Goal: Task Accomplishment & Management: Manage account settings

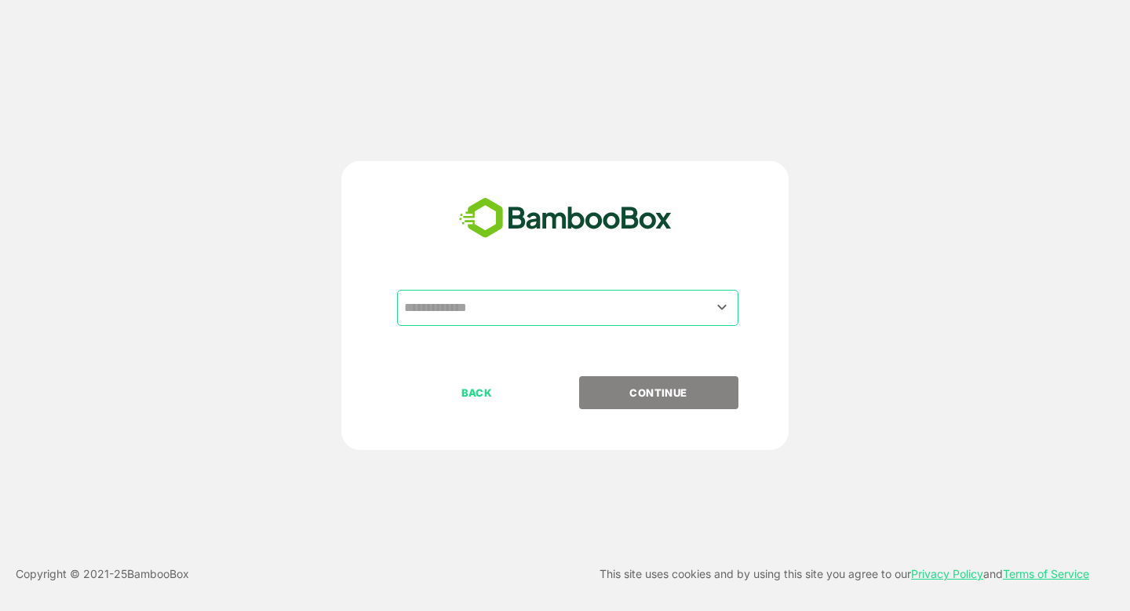
click at [502, 312] on input "text" at bounding box center [567, 308] width 335 height 30
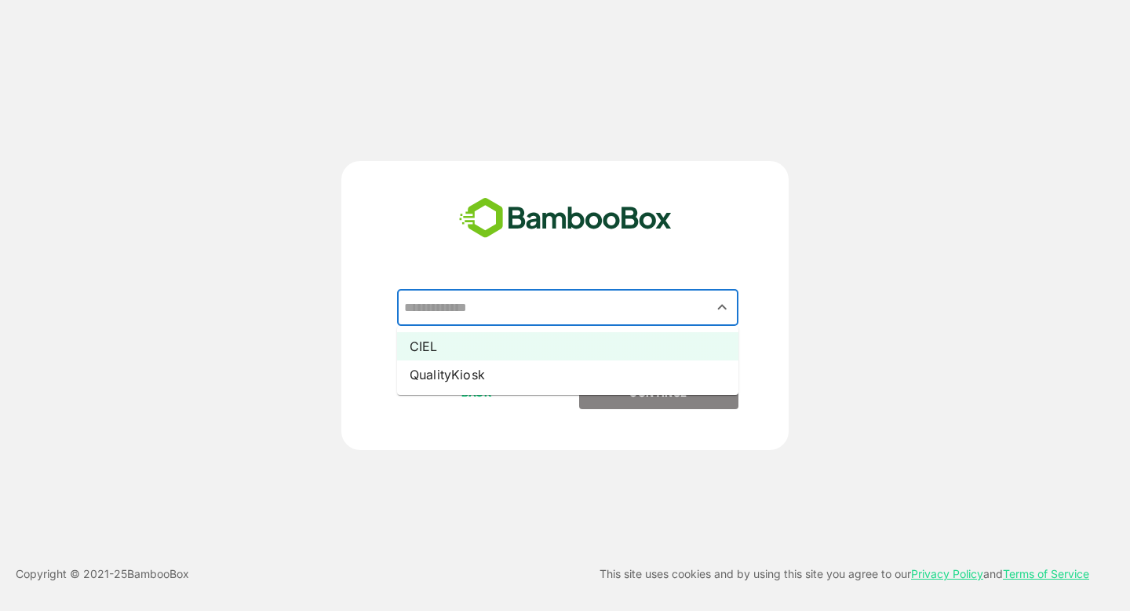
click at [494, 338] on li "CIEL" at bounding box center [567, 346] width 341 height 28
type input "****"
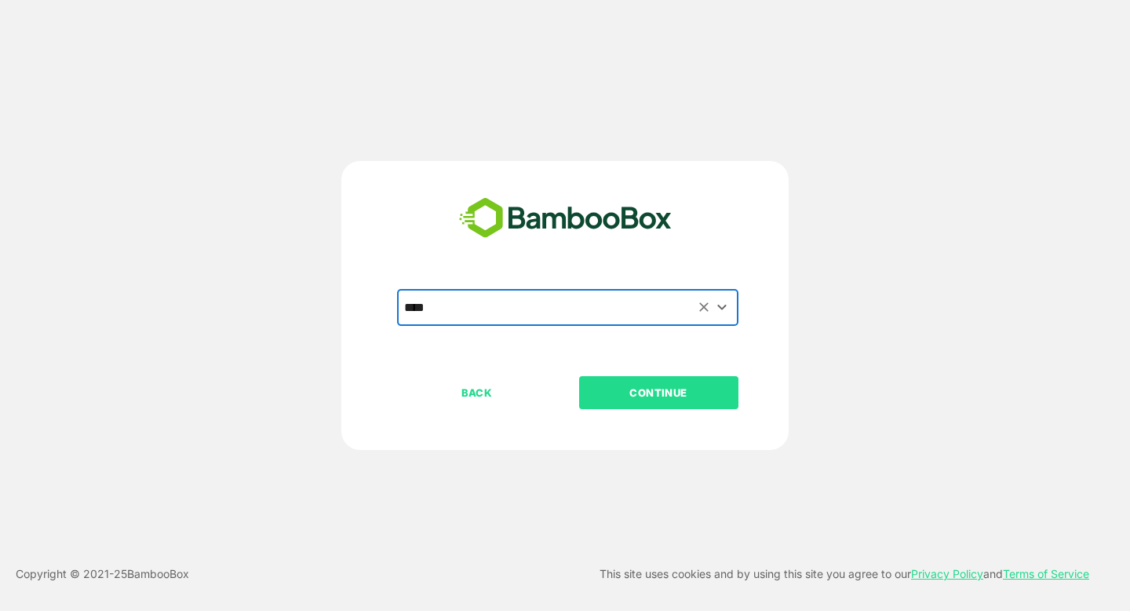
click at [632, 393] on p "CONTINUE" at bounding box center [658, 392] width 157 height 17
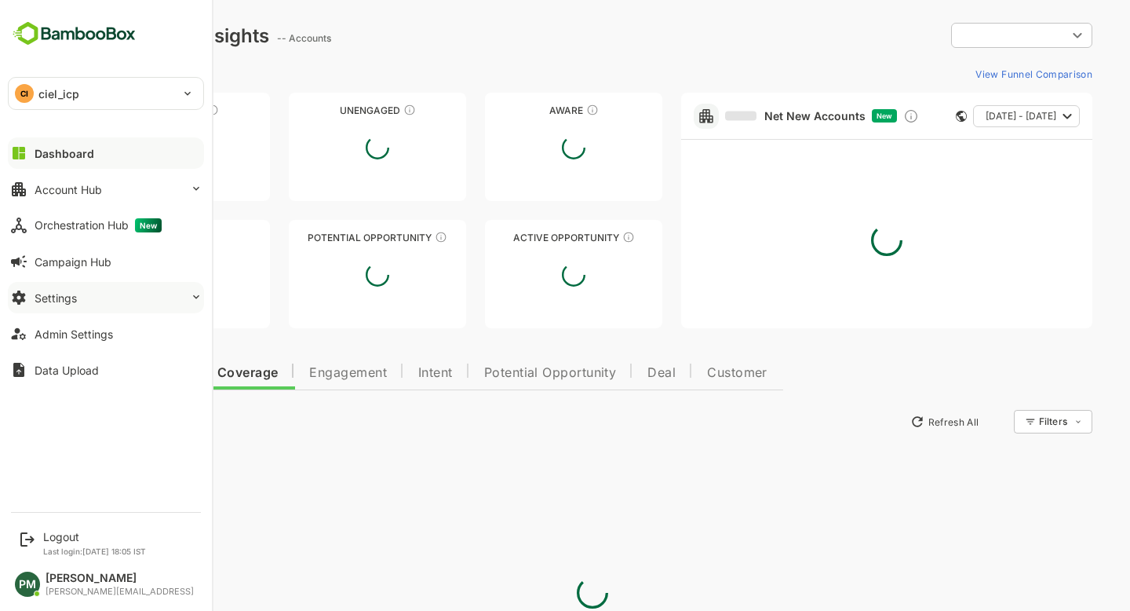
type input "**********"
click at [92, 94] on div "CI ciel_icp" at bounding box center [97, 93] width 176 height 31
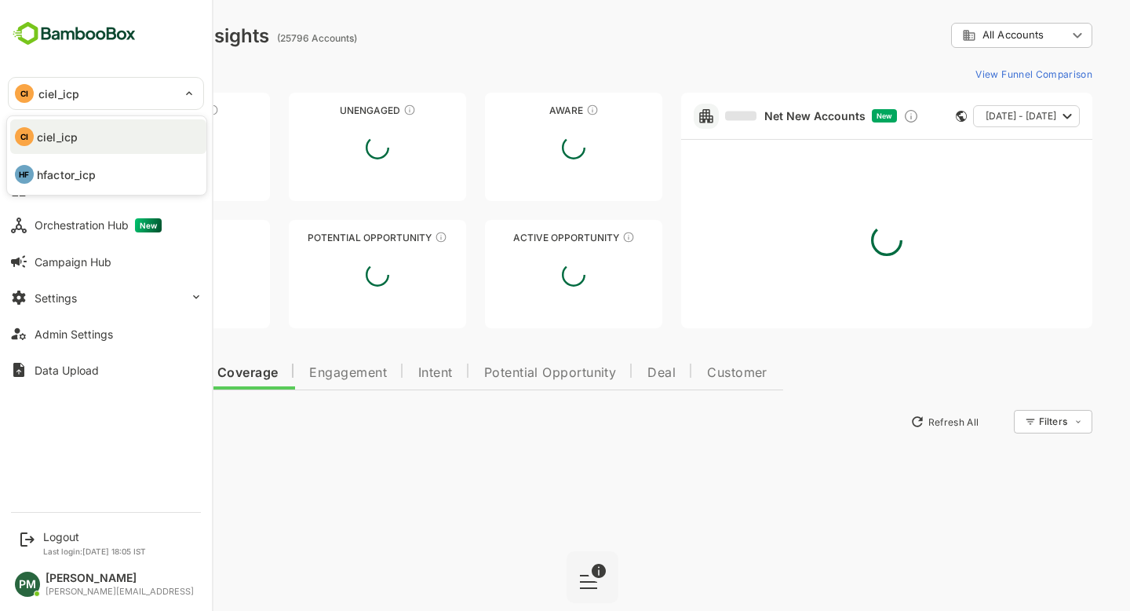
click at [263, 356] on div at bounding box center [565, 305] width 1130 height 611
click at [104, 297] on button "Settings" at bounding box center [106, 297] width 196 height 31
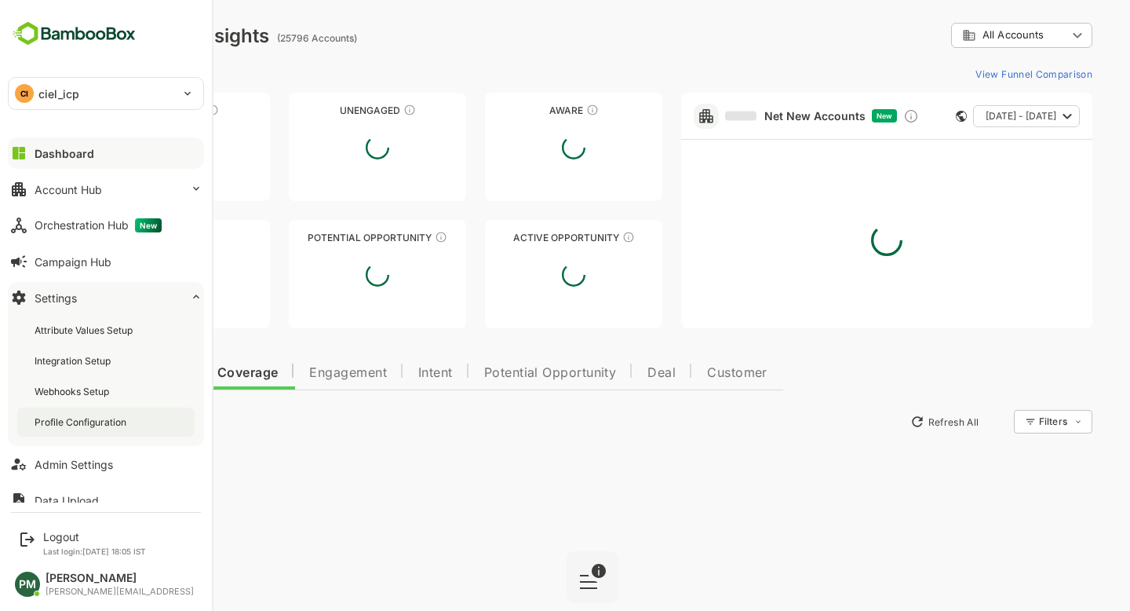
click at [111, 421] on div "Profile Configuration" at bounding box center [82, 421] width 95 height 13
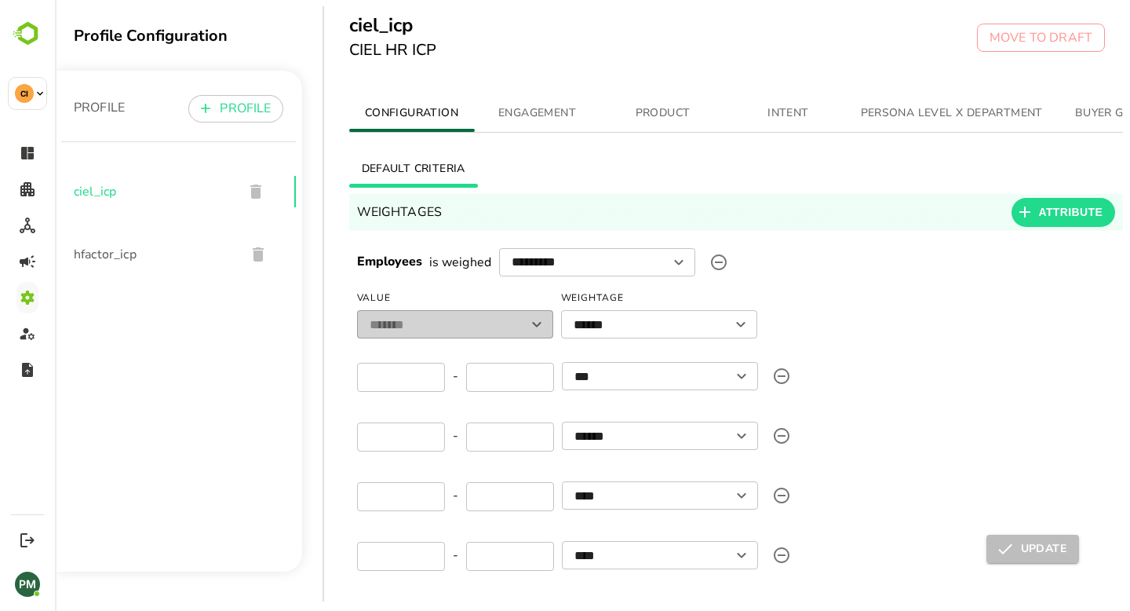
click at [789, 104] on span "INTENT" at bounding box center [788, 114] width 107 height 20
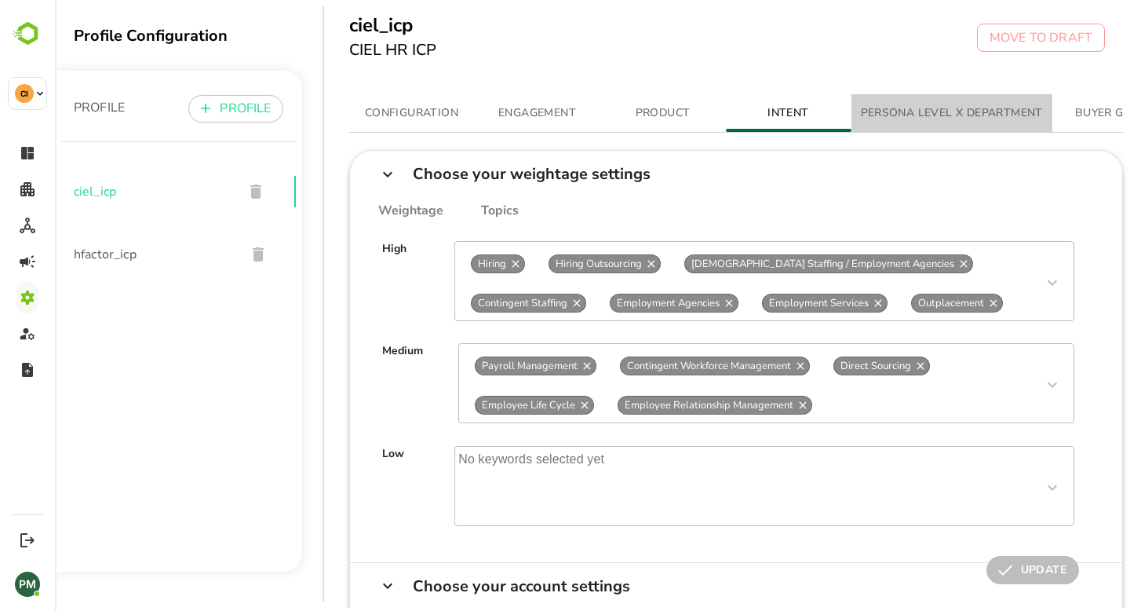
click at [940, 124] on button "PERSONA LEVEL X DEPARTMENT" at bounding box center [952, 113] width 201 height 38
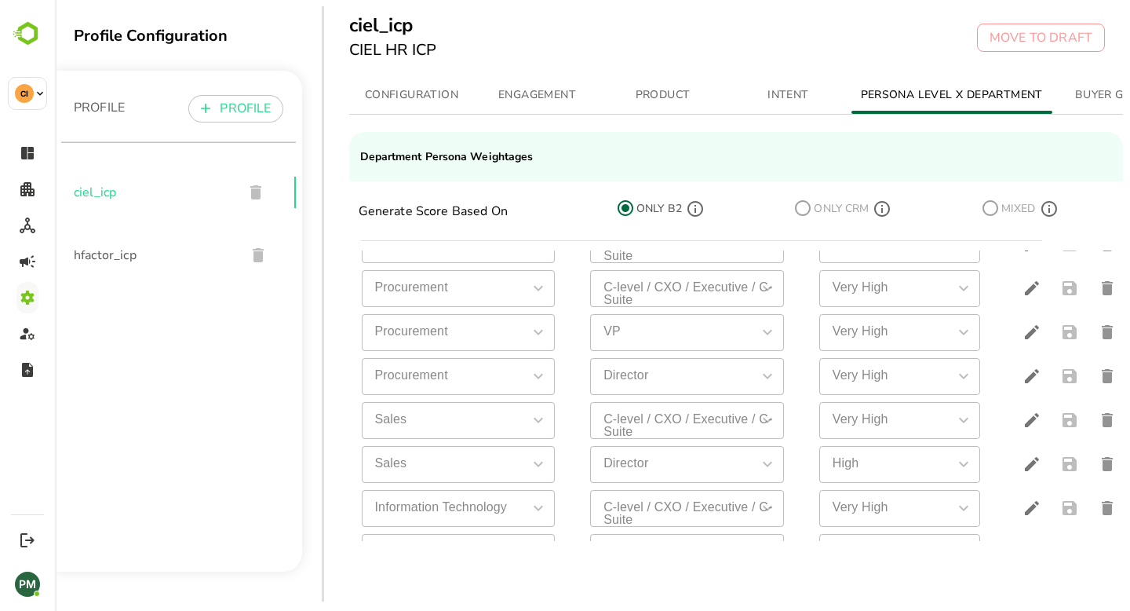
scroll to position [614, 0]
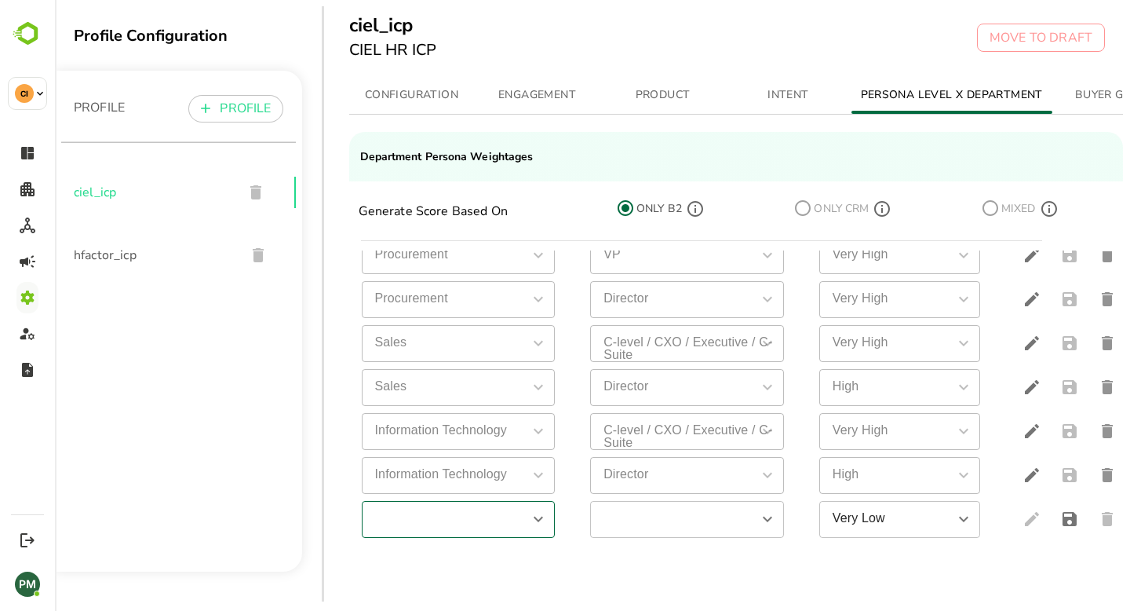
click at [543, 525] on icon "Open" at bounding box center [538, 518] width 19 height 19
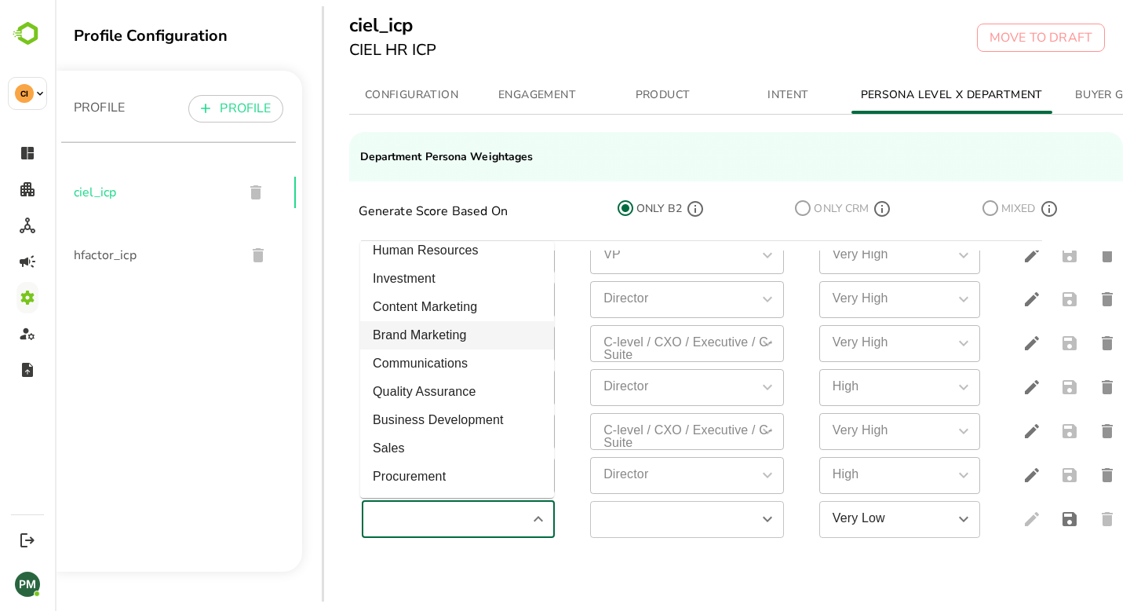
scroll to position [811, 0]
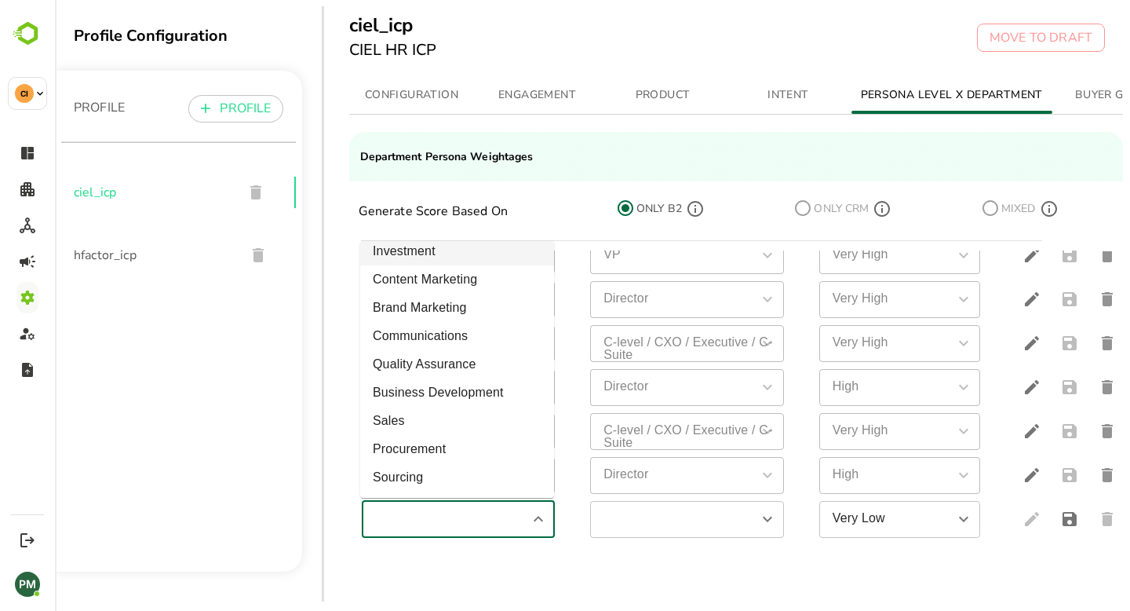
type input "**********"
click at [559, 203] on div "Generate Score Based On" at bounding box center [484, 211] width 251 height 19
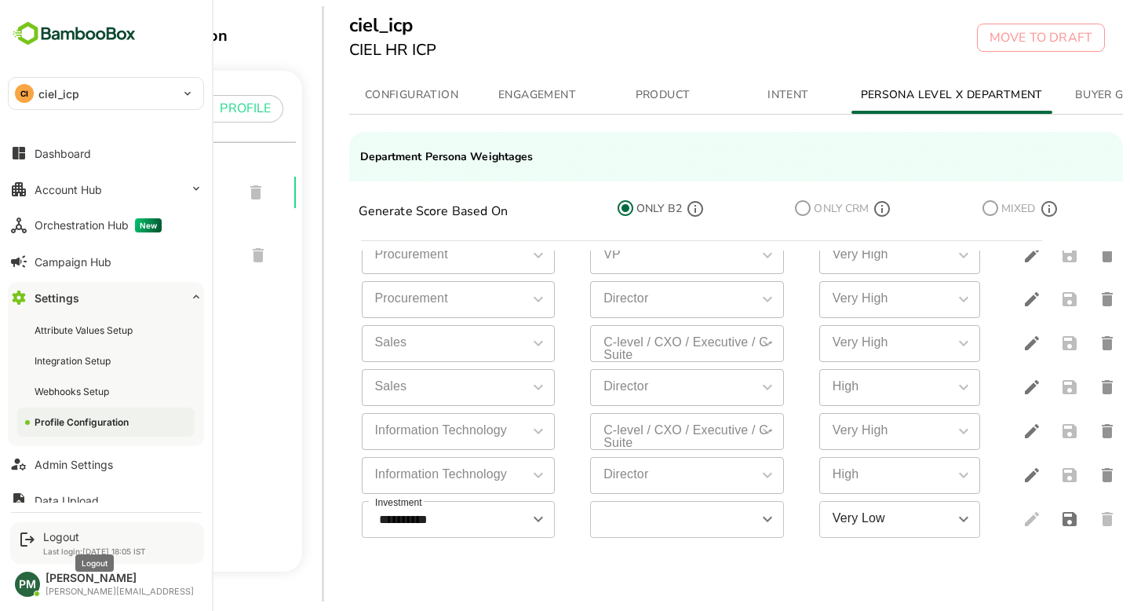
click at [54, 534] on div "Logout" at bounding box center [94, 536] width 103 height 13
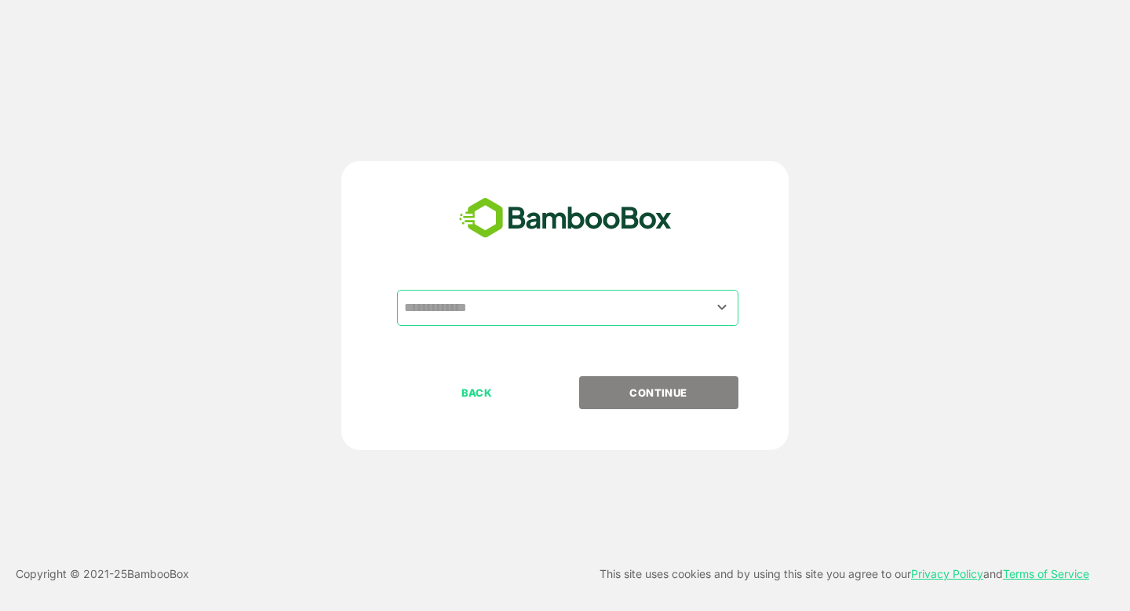
click at [505, 301] on input "text" at bounding box center [567, 308] width 335 height 30
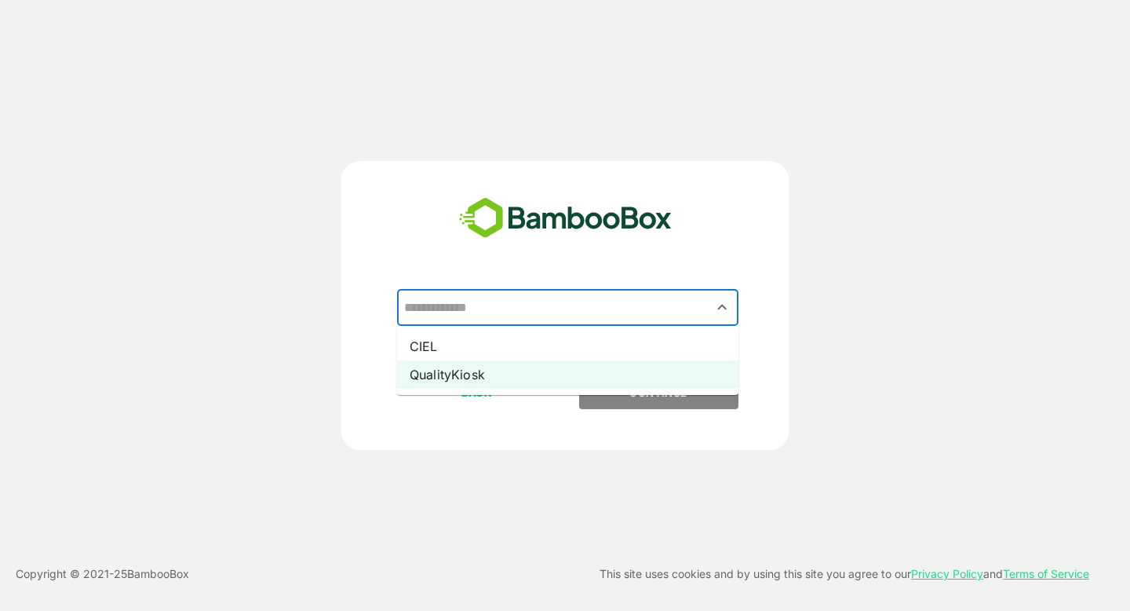
click at [507, 381] on li "QualityKiosk" at bounding box center [567, 374] width 341 height 28
type input "**********"
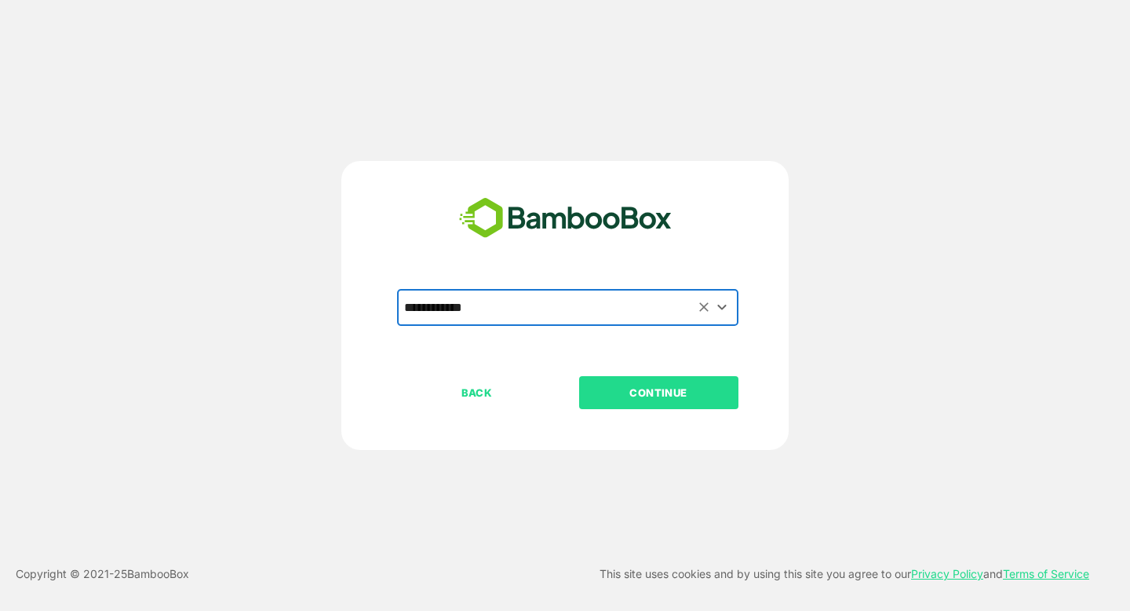
click at [671, 392] on p "CONTINUE" at bounding box center [658, 392] width 157 height 17
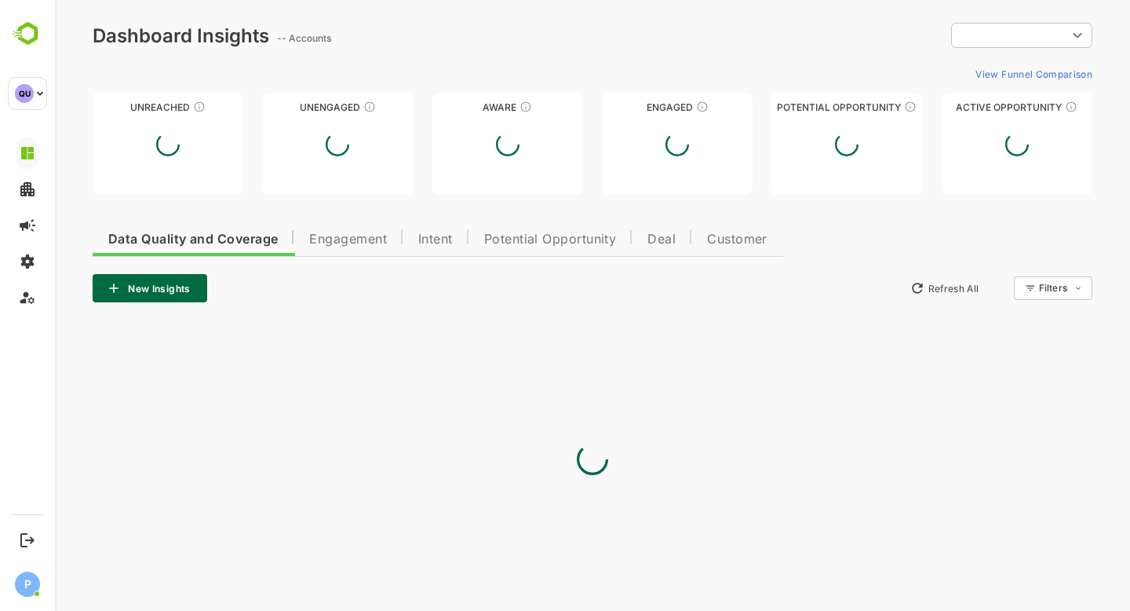
type input "**********"
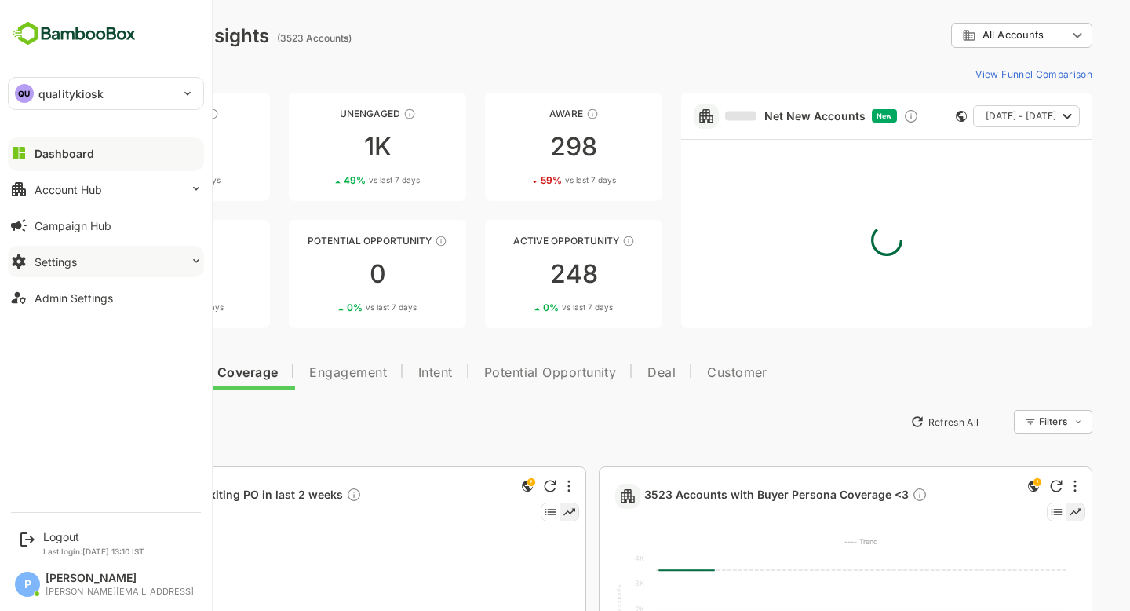
click at [103, 258] on button "Settings" at bounding box center [106, 261] width 196 height 31
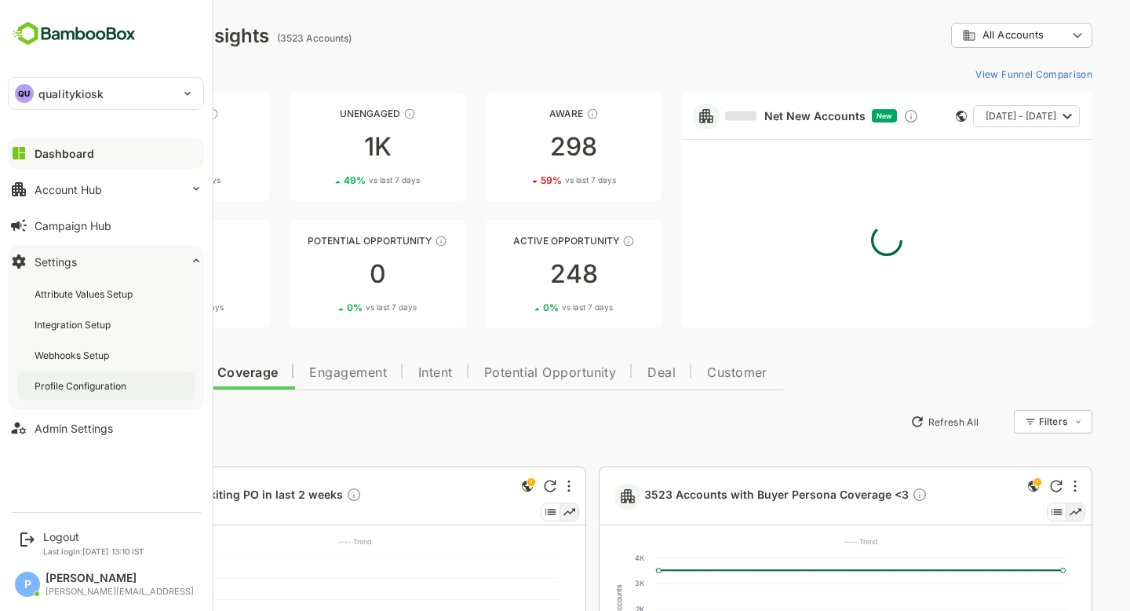
click at [111, 393] on div "Profile Configuration" at bounding box center [105, 385] width 177 height 29
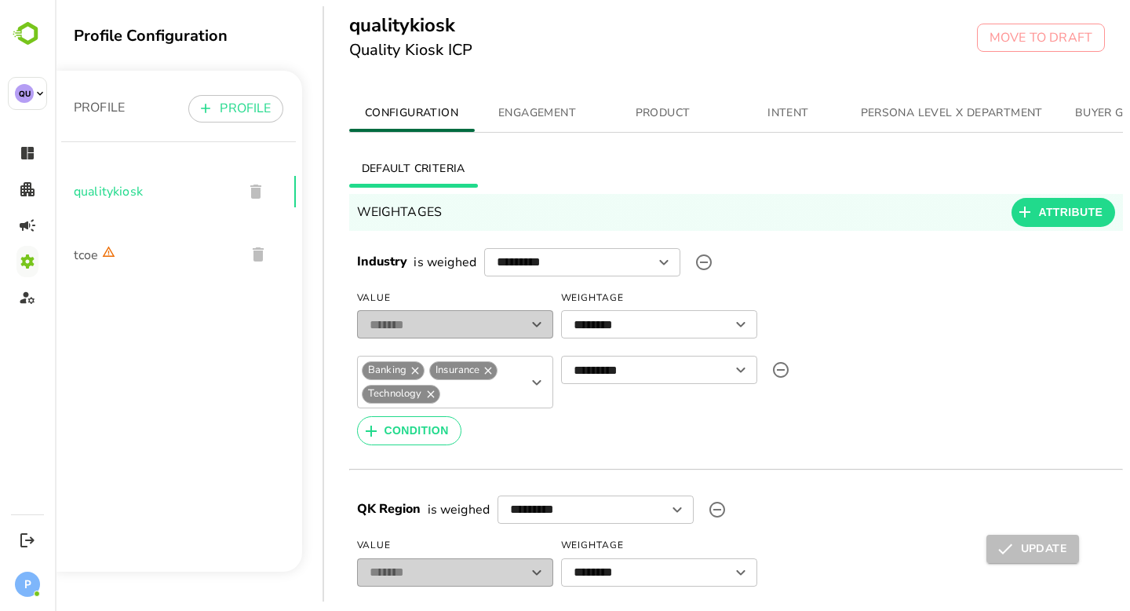
click at [792, 94] on button "INTENT" at bounding box center [789, 113] width 126 height 38
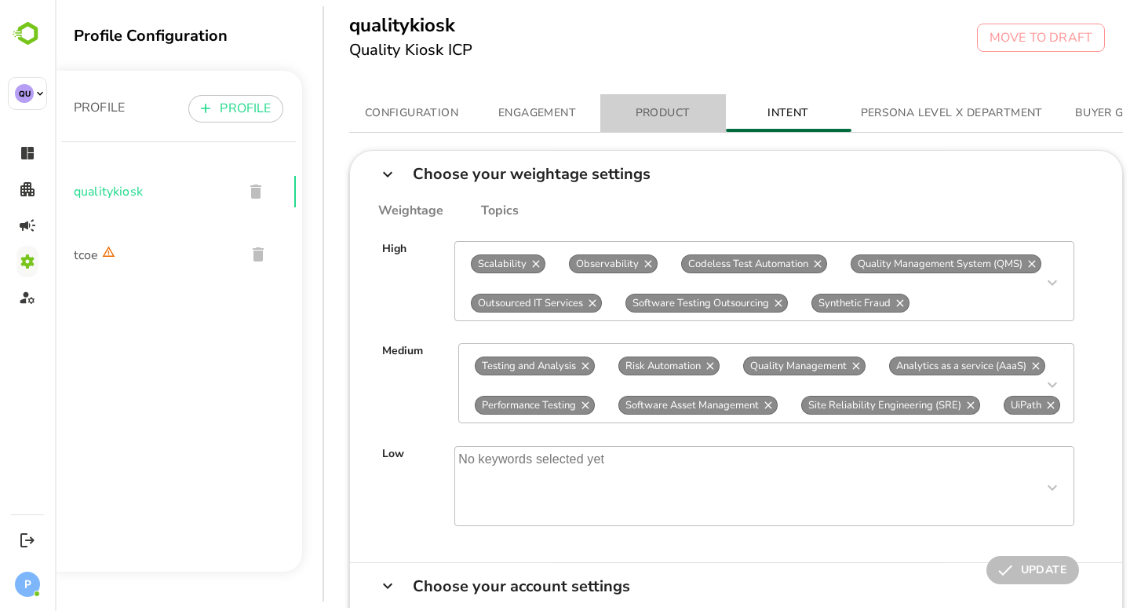
click at [698, 104] on span "PRODUCT" at bounding box center [663, 114] width 107 height 20
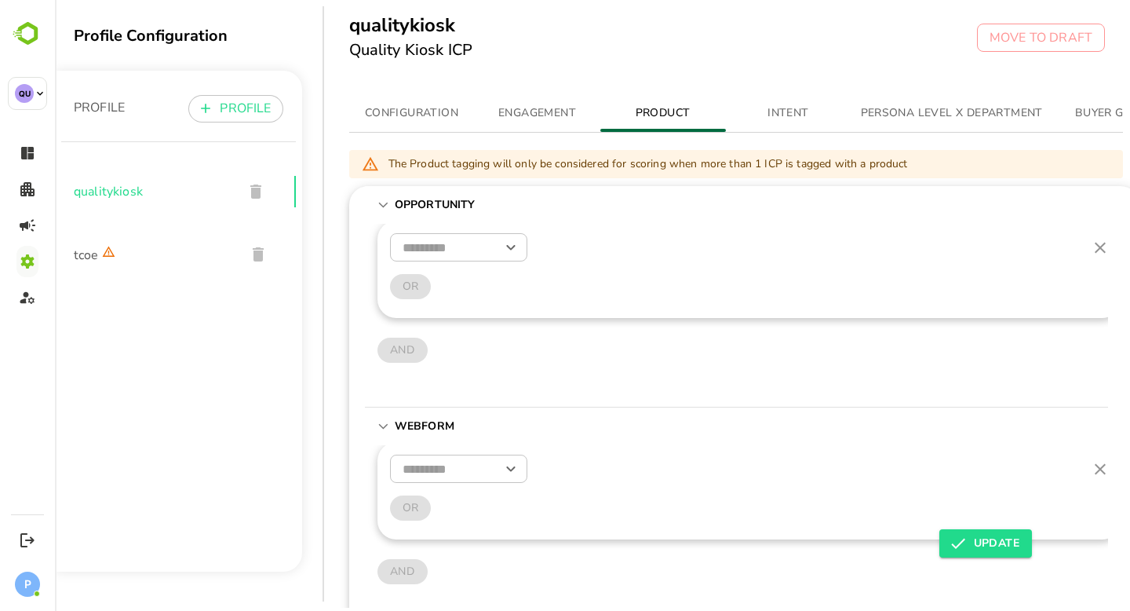
click at [857, 117] on button "PERSONA LEVEL X DEPARTMENT" at bounding box center [952, 113] width 201 height 38
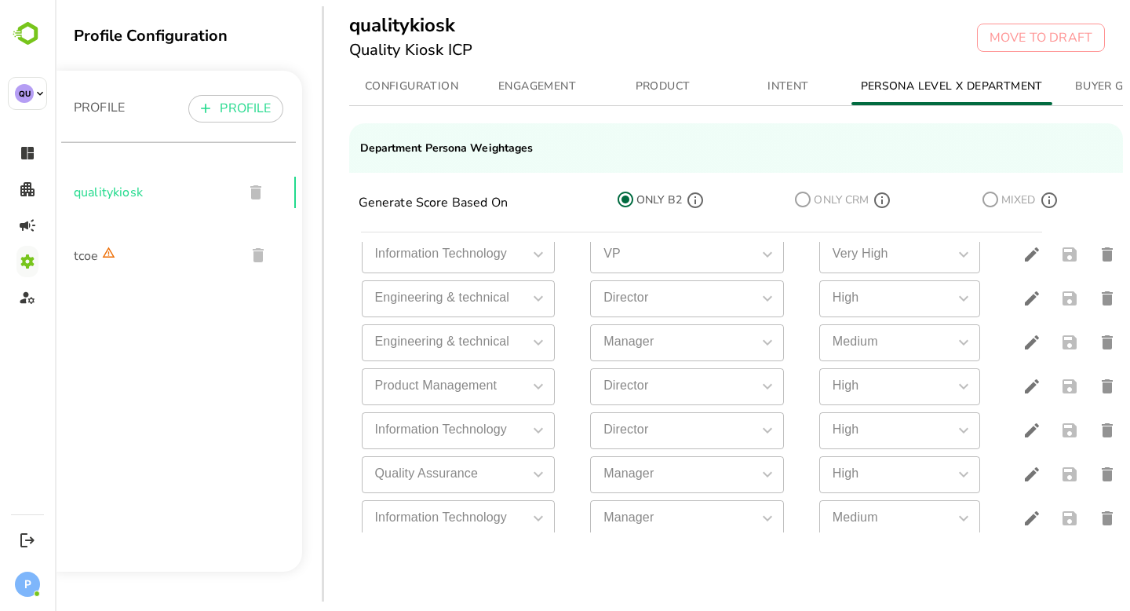
scroll to position [394, 0]
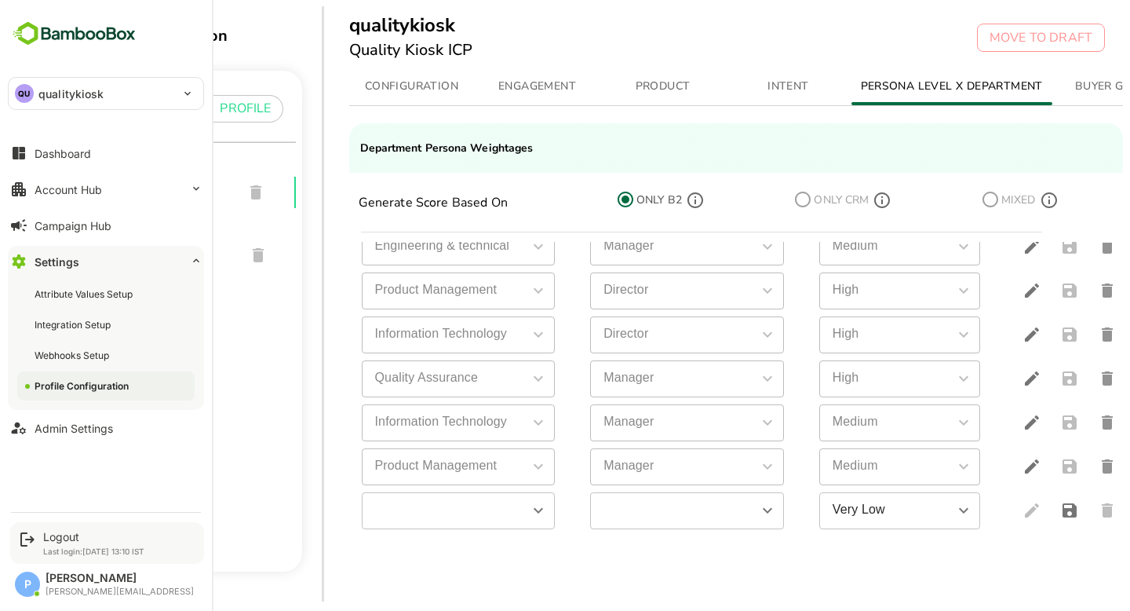
click at [44, 529] on div "Logout Last login: [DATE] 13:10 IST" at bounding box center [107, 543] width 194 height 42
click at [70, 534] on div "Logout" at bounding box center [93, 536] width 101 height 13
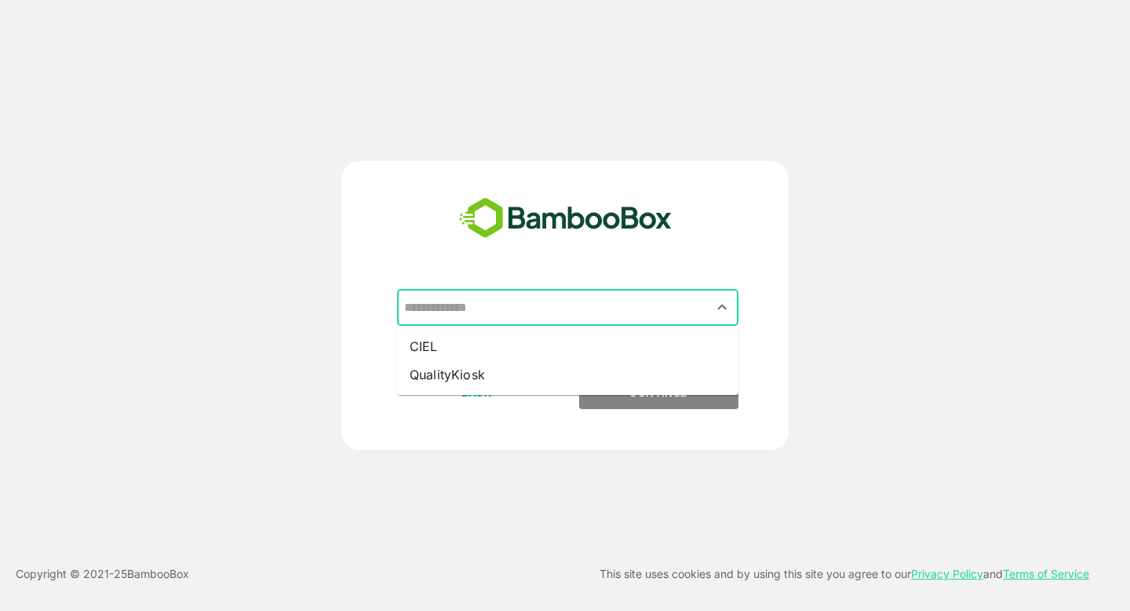
click at [475, 301] on input "text" at bounding box center [567, 308] width 335 height 30
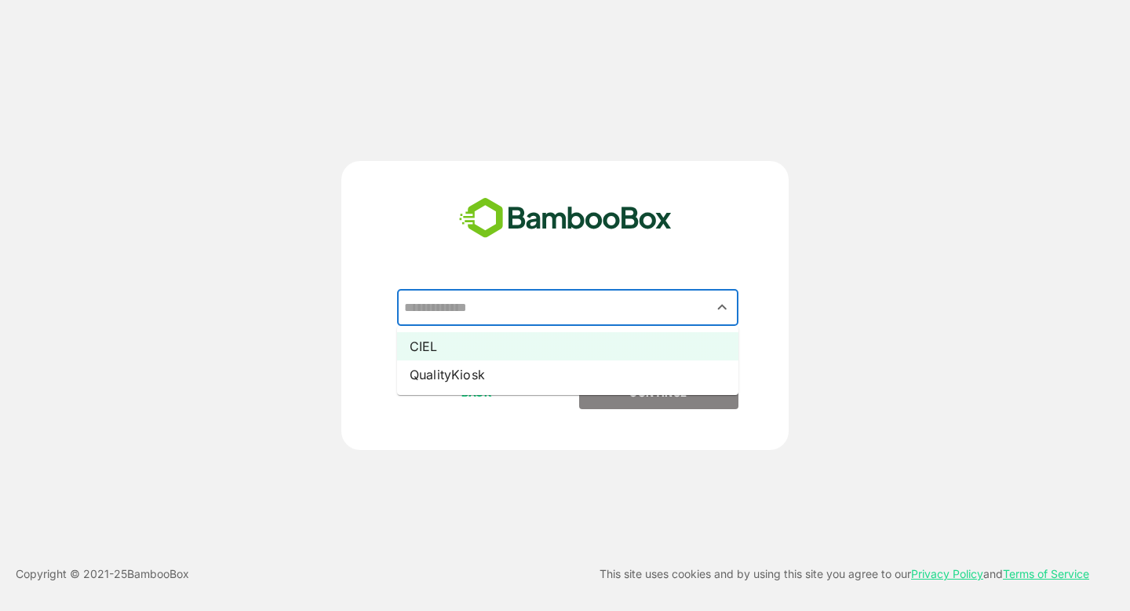
click at [477, 337] on li "CIEL" at bounding box center [567, 346] width 341 height 28
type input "****"
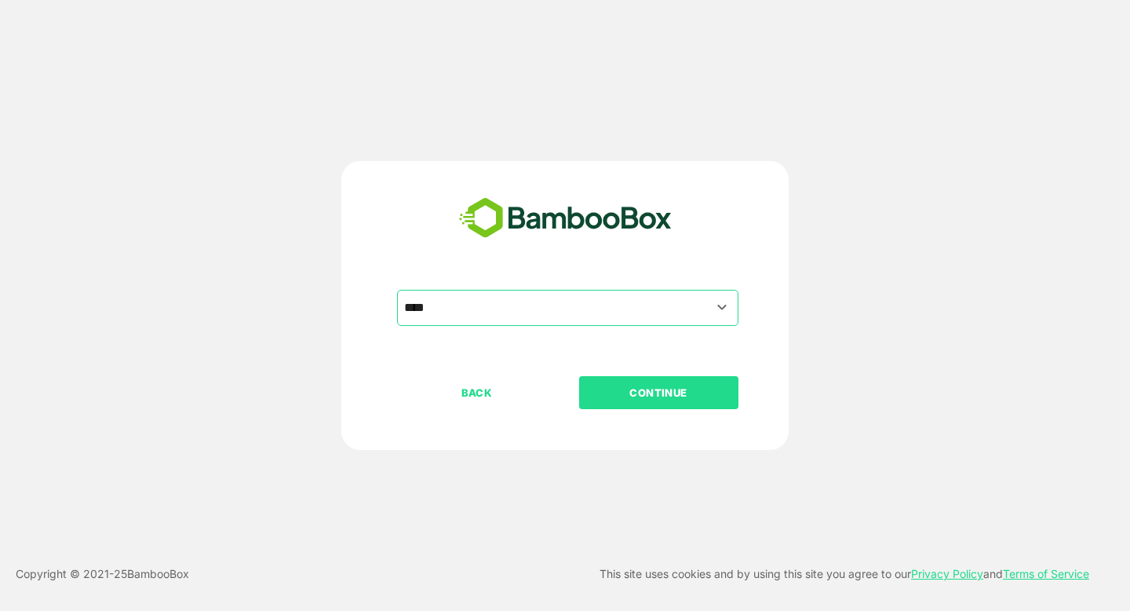
click at [633, 399] on p "CONTINUE" at bounding box center [658, 392] width 157 height 17
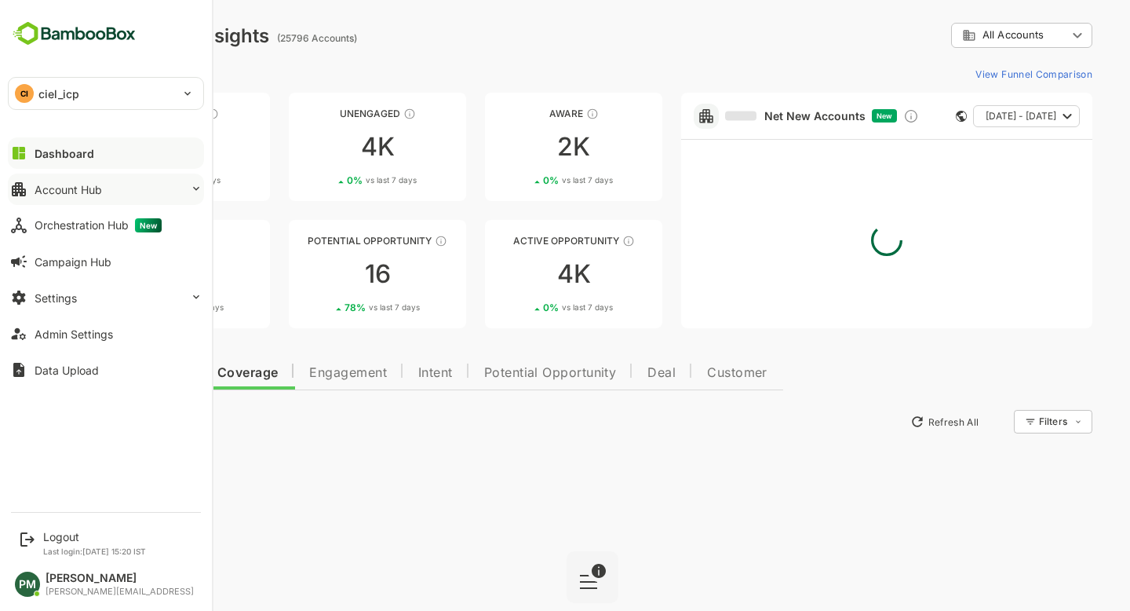
click at [89, 191] on div "Account Hub" at bounding box center [68, 189] width 67 height 13
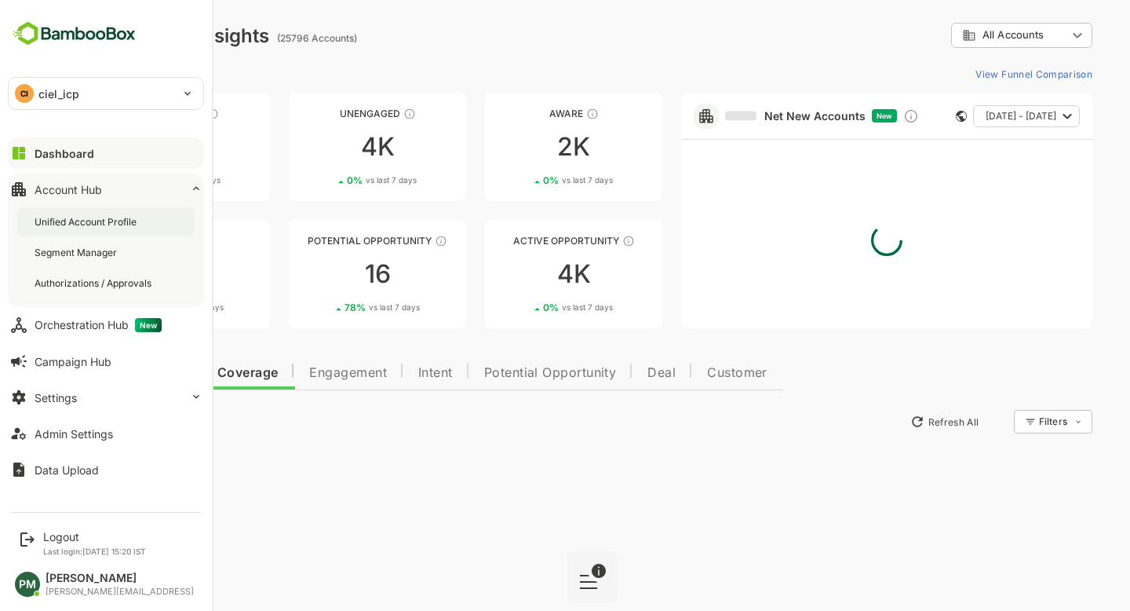
click at [119, 224] on div "Unified Account Profile" at bounding box center [87, 221] width 105 height 13
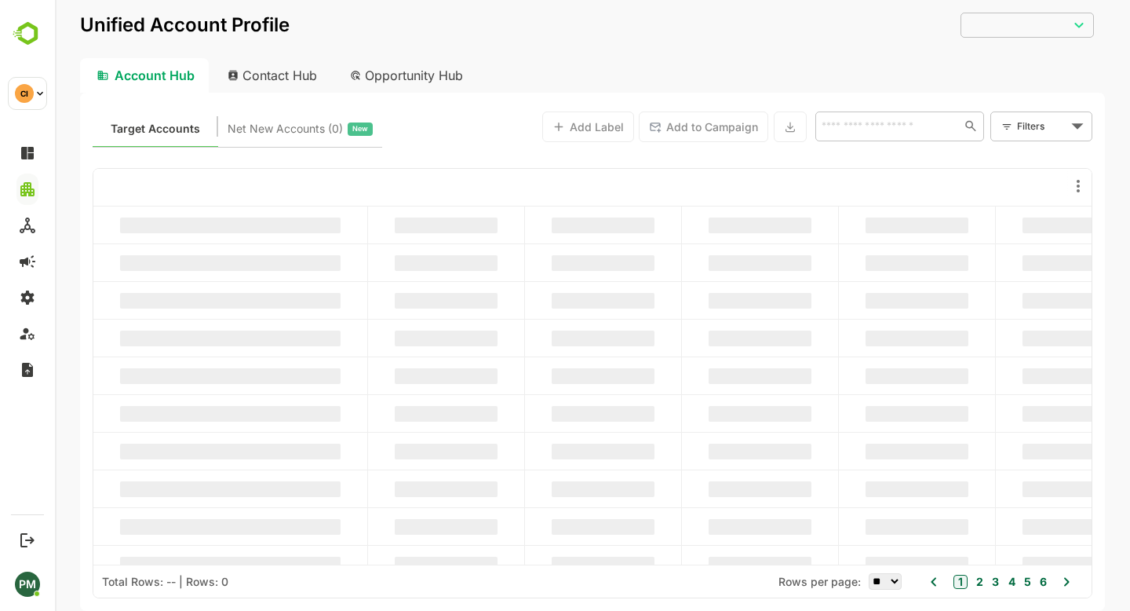
type input "**********"
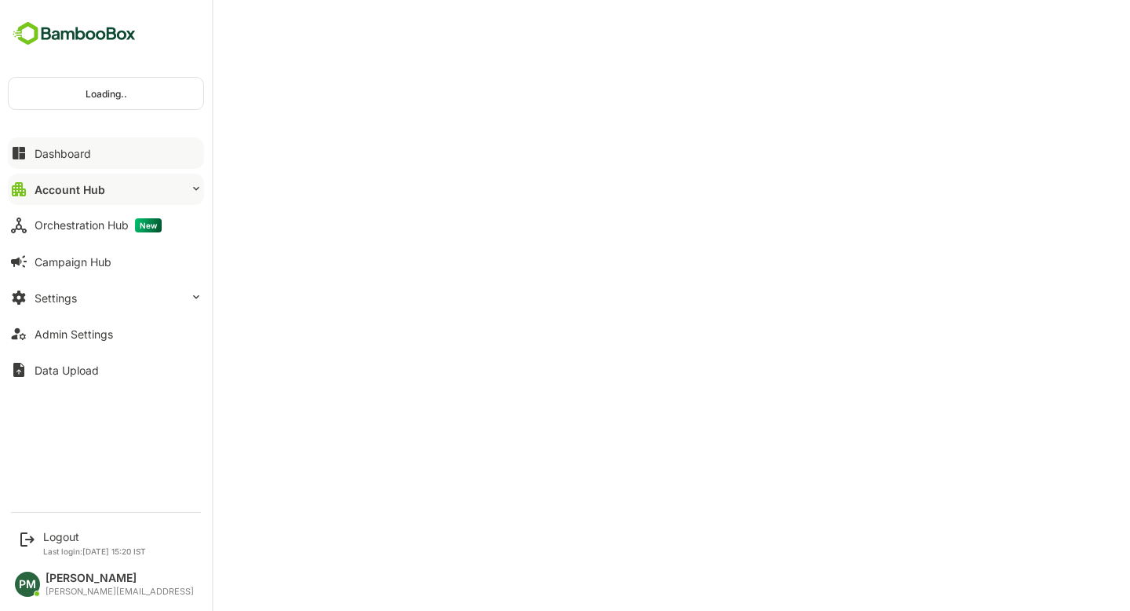
click at [63, 153] on div "Dashboard" at bounding box center [63, 153] width 57 height 13
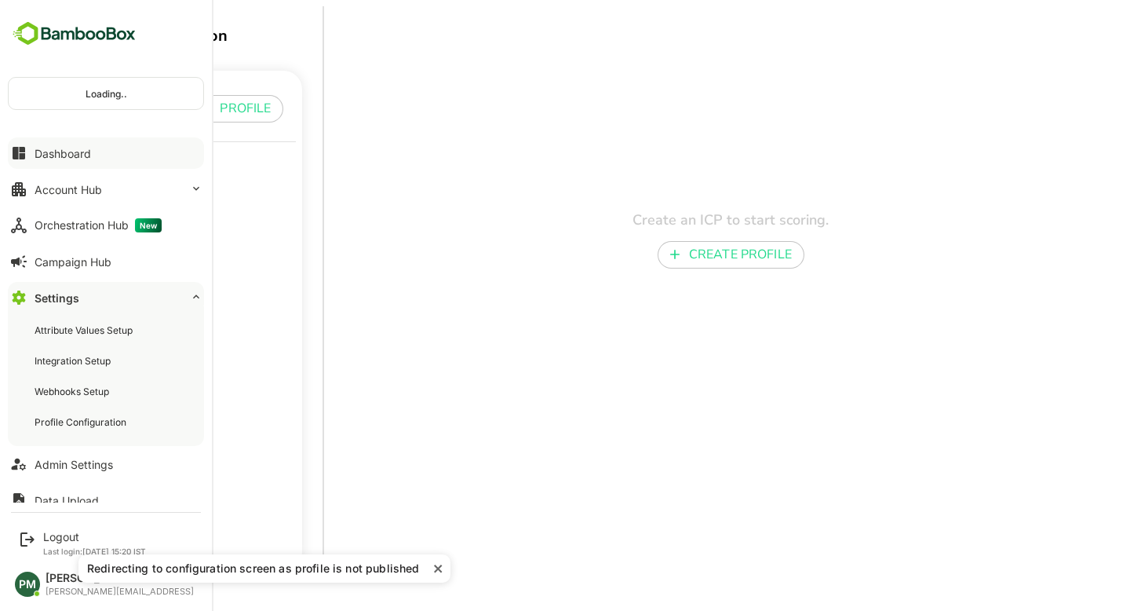
click at [111, 162] on button "Dashboard" at bounding box center [106, 152] width 196 height 31
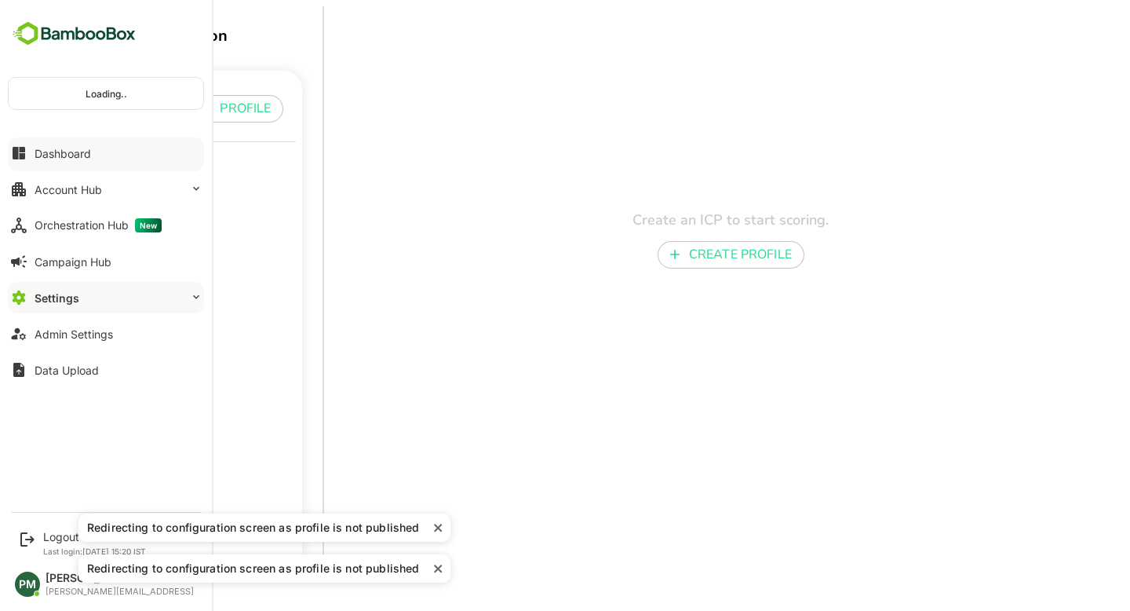
click at [85, 151] on div "Dashboard" at bounding box center [63, 153] width 57 height 13
